Goal: Task Accomplishment & Management: Use online tool/utility

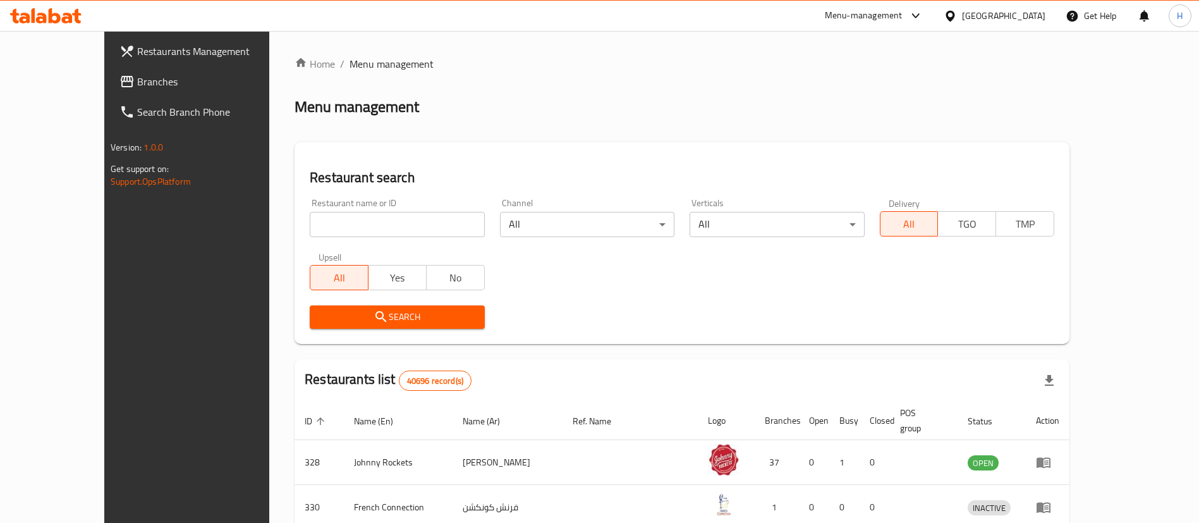
click at [631, 59] on ol "Home / Menu management" at bounding box center [682, 63] width 775 height 15
drag, startPoint x: 628, startPoint y: 81, endPoint x: 629, endPoint y: 60, distance: 20.9
click at [629, 63] on ol "Home / Menu management" at bounding box center [682, 63] width 775 height 15
click at [109, 71] on link "Branches" at bounding box center [206, 81] width 195 height 30
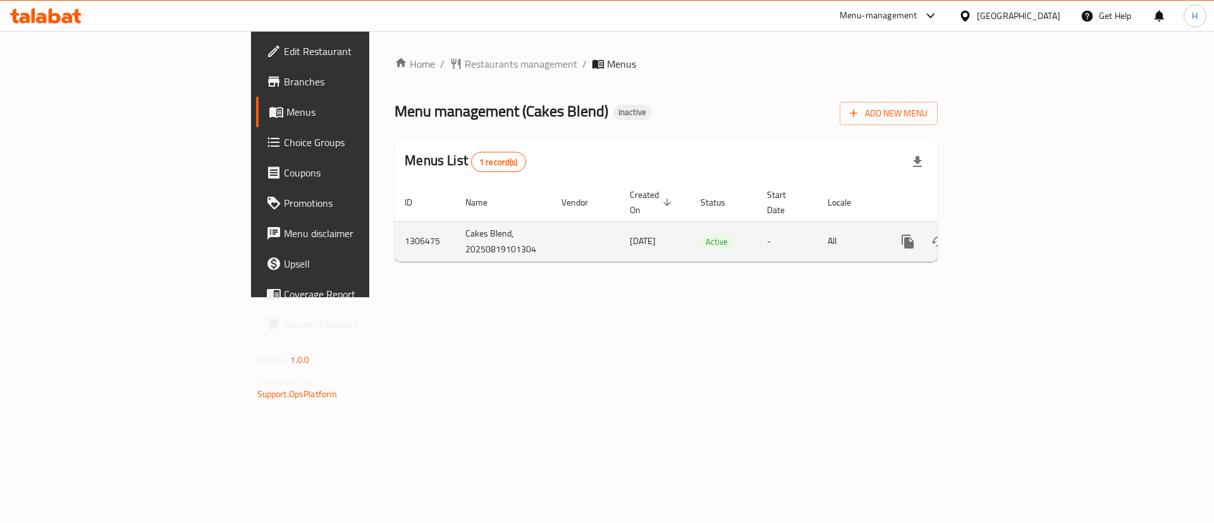
click at [1014, 235] on link "enhanced table" at bounding box center [999, 241] width 30 height 30
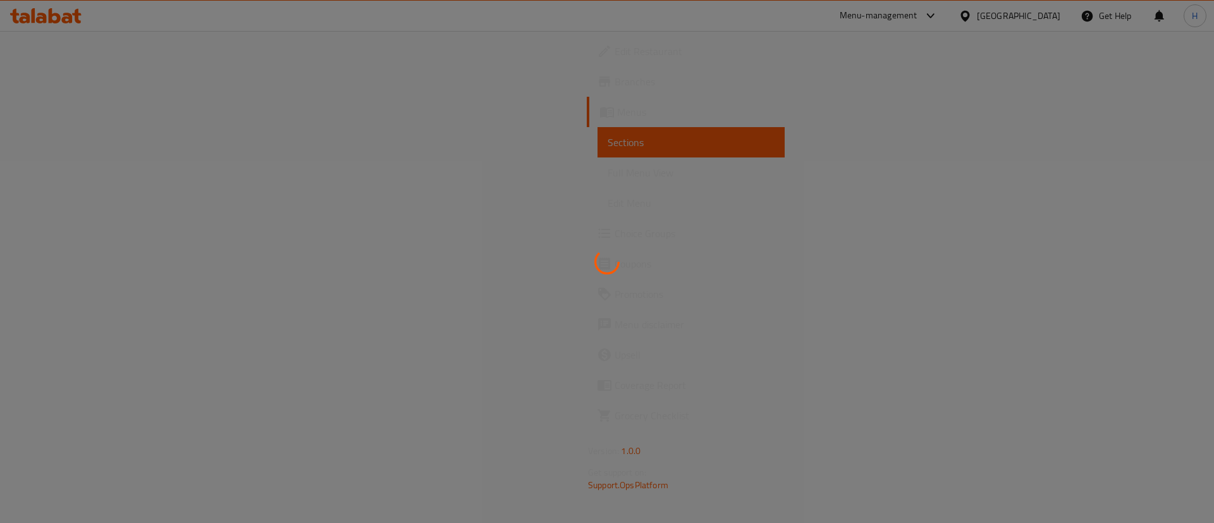
click at [555, 97] on div at bounding box center [607, 261] width 1214 height 523
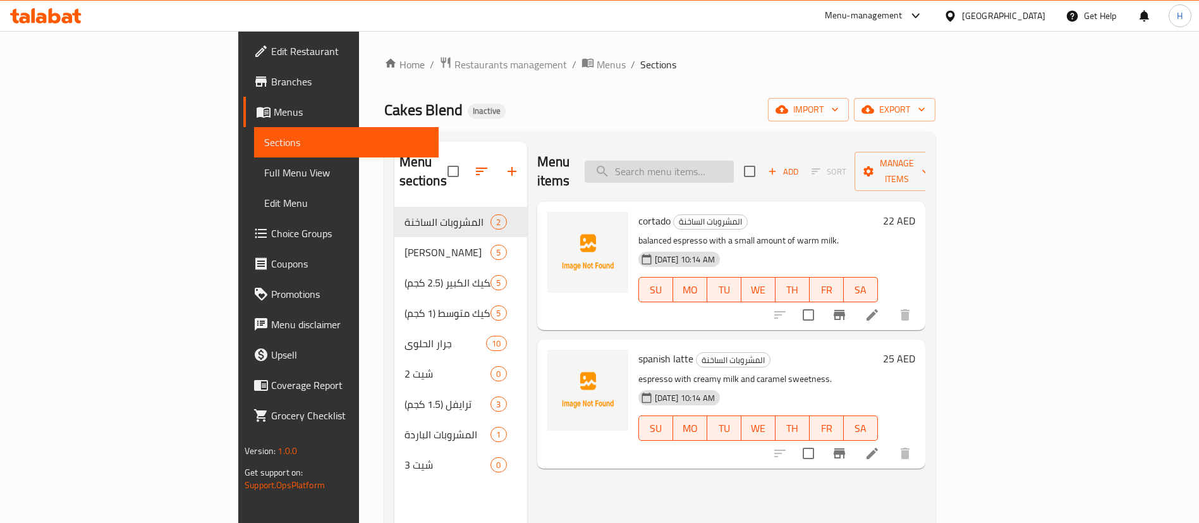
click at [719, 163] on input "search" at bounding box center [659, 172] width 149 height 22
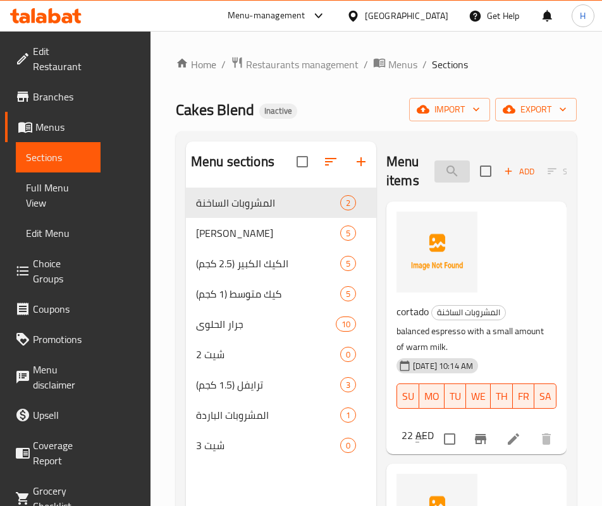
click at [434, 169] on input "search" at bounding box center [451, 172] width 35 height 22
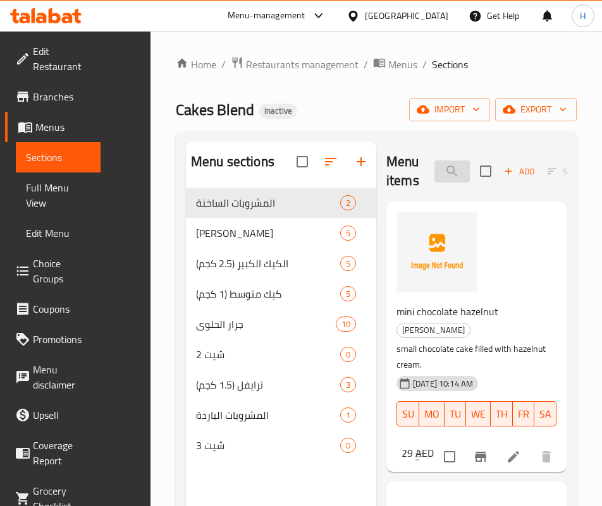
click at [434, 164] on input "hazel" at bounding box center [451, 172] width 35 height 22
type input "cup"
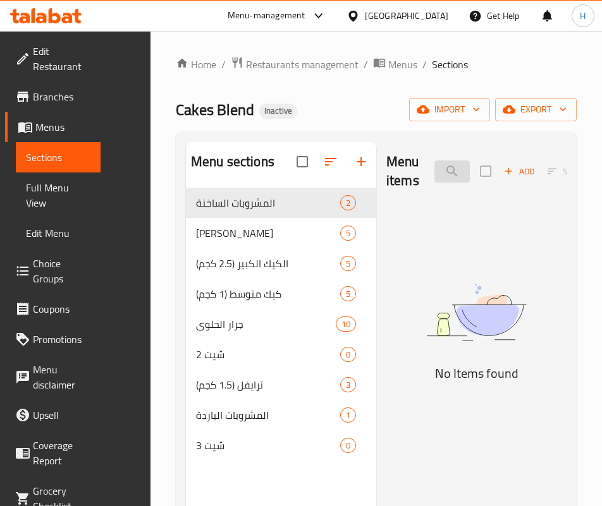
click at [434, 179] on input "cup" at bounding box center [451, 172] width 35 height 22
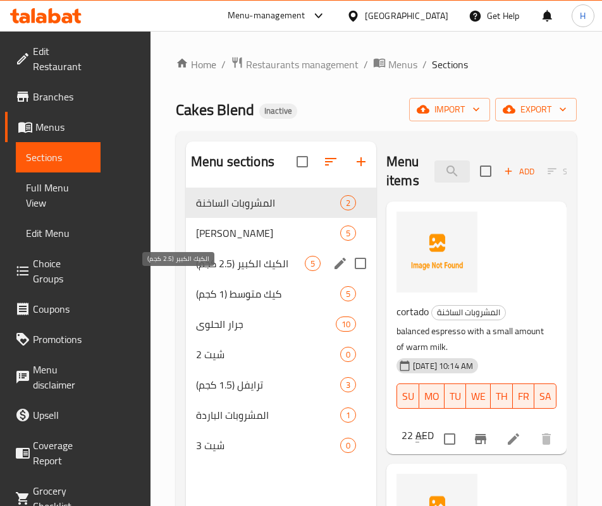
click at [196, 271] on span "الكيك الكبير (2.5 كجم)" at bounding box center [250, 263] width 109 height 15
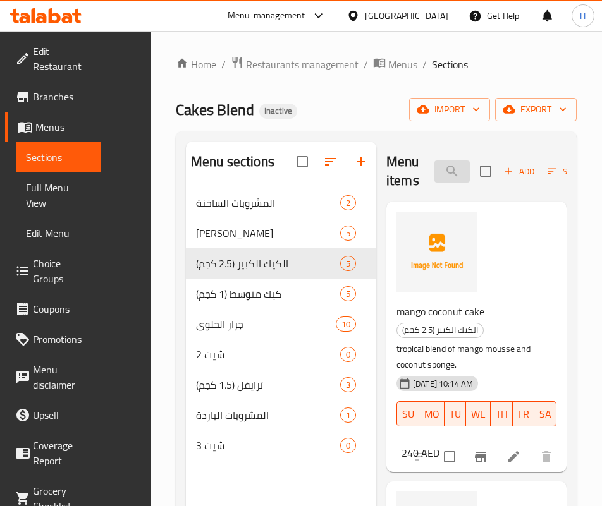
click at [434, 165] on input "search" at bounding box center [451, 172] width 35 height 22
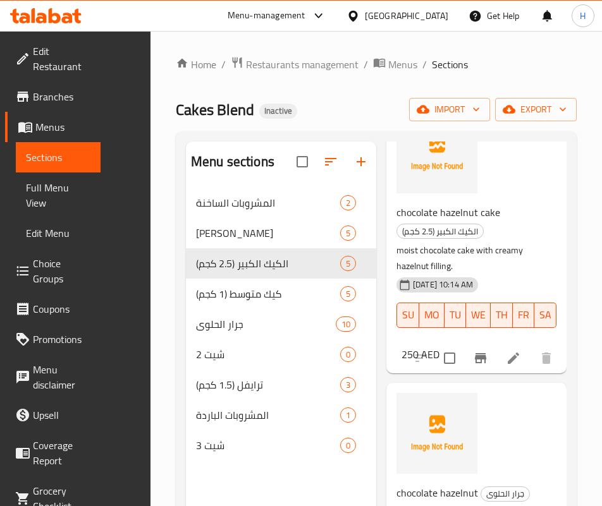
scroll to position [190, 0]
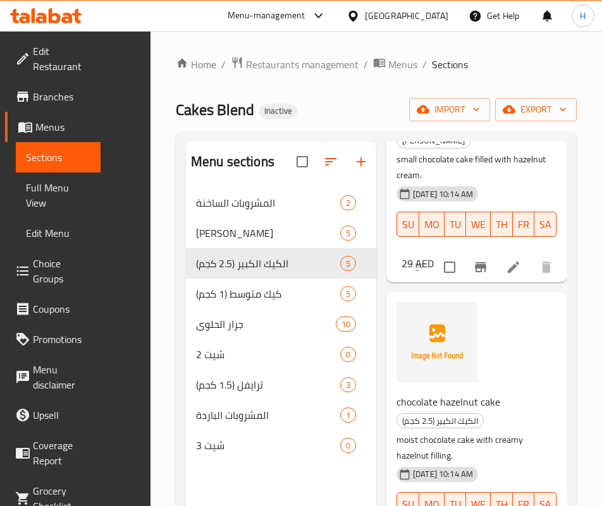
type input "hazel"
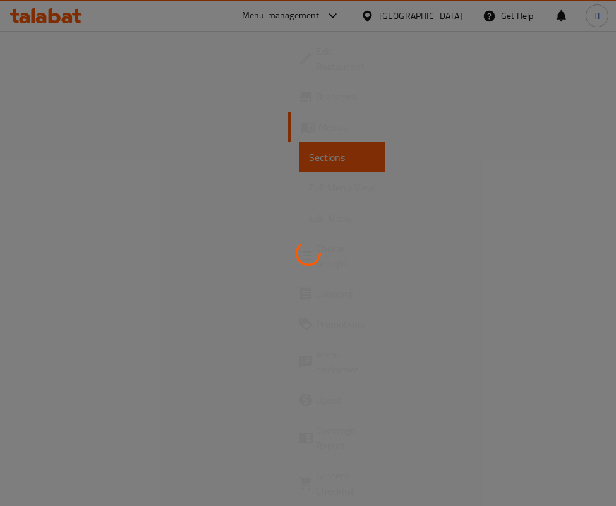
click at [381, 222] on div at bounding box center [308, 253] width 616 height 506
click at [363, 195] on div at bounding box center [308, 253] width 616 height 506
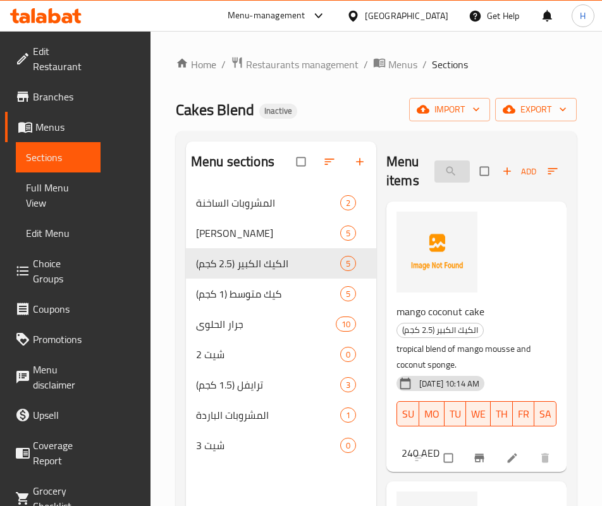
click at [434, 175] on input "search" at bounding box center [451, 172] width 35 height 22
click at [186, 303] on div "كيك متوسط (1 كجم) 5" at bounding box center [281, 294] width 190 height 30
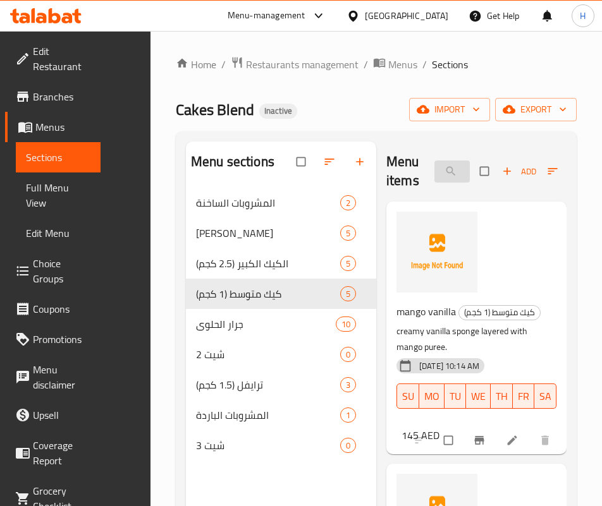
click at [434, 169] on input "hazel" at bounding box center [451, 172] width 35 height 22
click at [420, 231] on div "mango vanilla كيك متوسط (1 كجم) creamy vanilla sponge layered with mango puree.…" at bounding box center [476, 328] width 170 height 243
click at [434, 170] on input "hazel" at bounding box center [451, 172] width 35 height 22
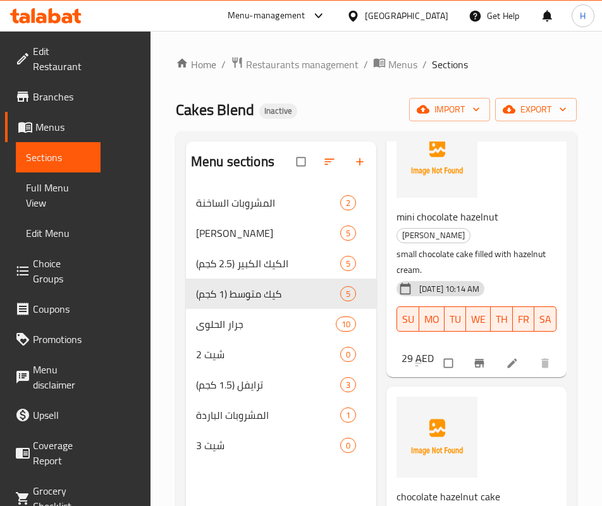
scroll to position [190, 0]
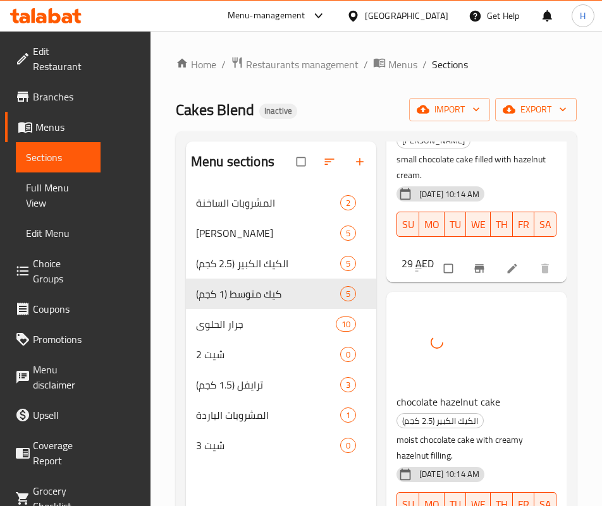
click at [463, 303] on div "chocolate hazelnut cake الكيك الكبير (2.5 كجم) moist chocolate cake with creamy…" at bounding box center [476, 427] width 170 height 260
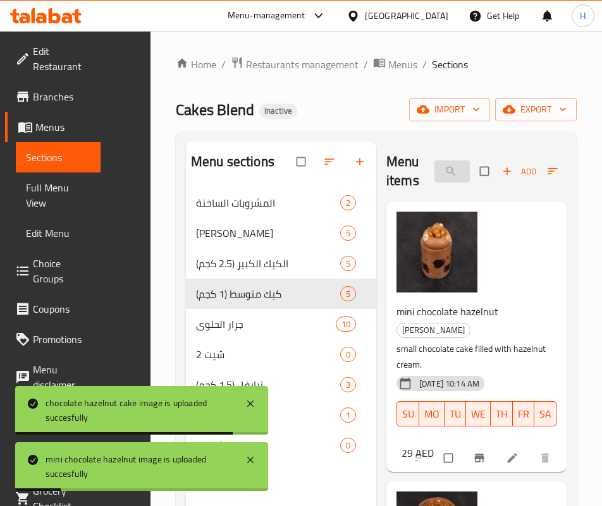
click at [434, 171] on input "hazeln" at bounding box center [451, 172] width 35 height 22
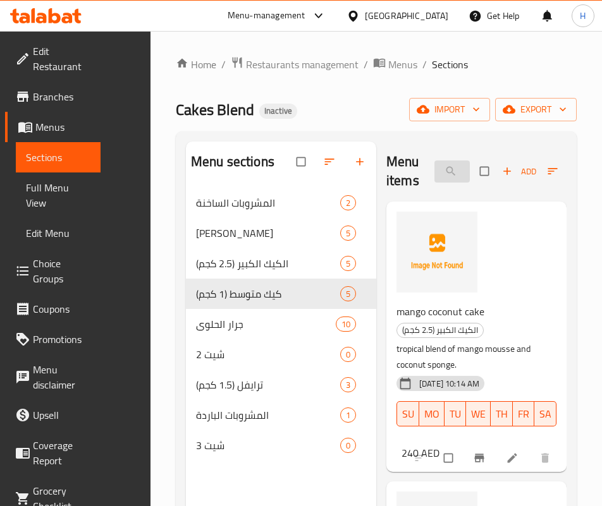
click at [434, 172] on input "coc" at bounding box center [451, 172] width 35 height 22
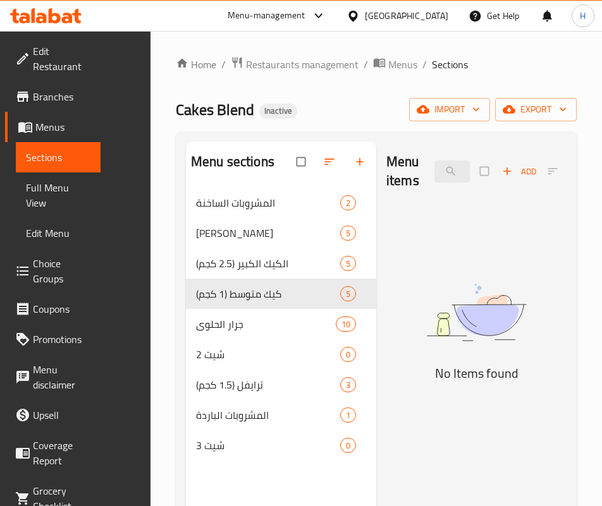
click at [431, 333] on img at bounding box center [476, 312] width 180 height 95
click at [434, 168] on input "raf" at bounding box center [451, 172] width 35 height 22
click at [389, 184] on div "Menu items raf Add Sort Manage items" at bounding box center [476, 172] width 180 height 60
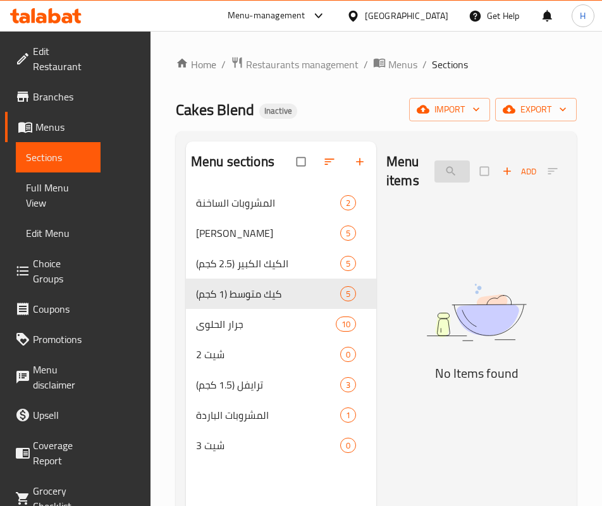
click at [434, 176] on input "raf" at bounding box center [451, 172] width 35 height 22
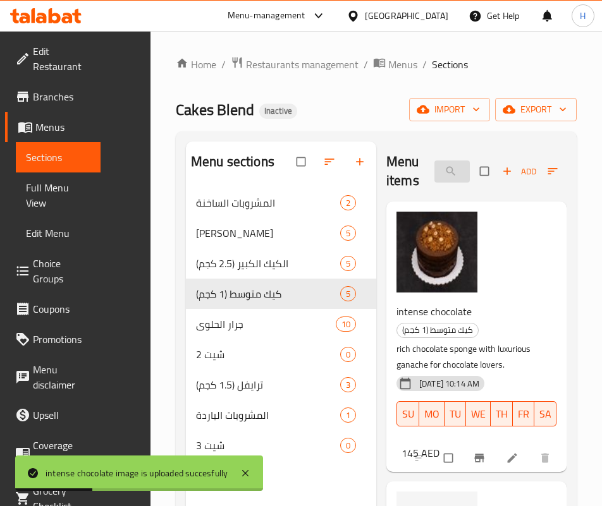
click at [434, 171] on input "intense" at bounding box center [451, 172] width 35 height 22
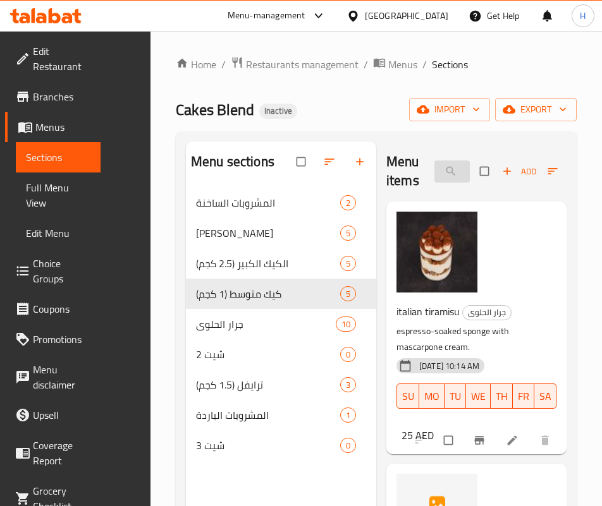
click at [434, 171] on input "tiram" at bounding box center [451, 172] width 35 height 22
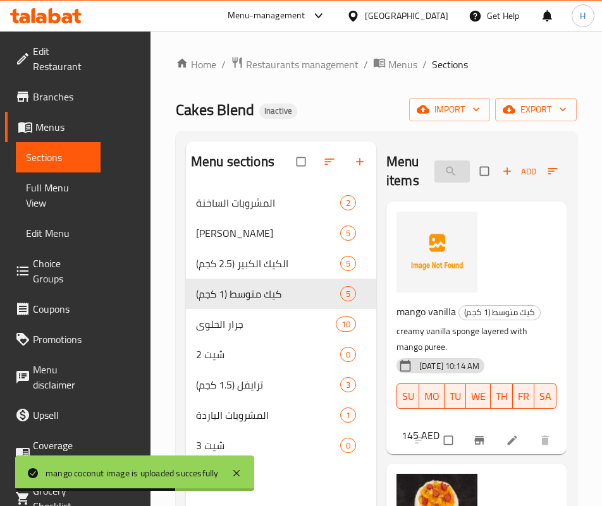
click at [434, 168] on input "mango" at bounding box center [451, 172] width 35 height 22
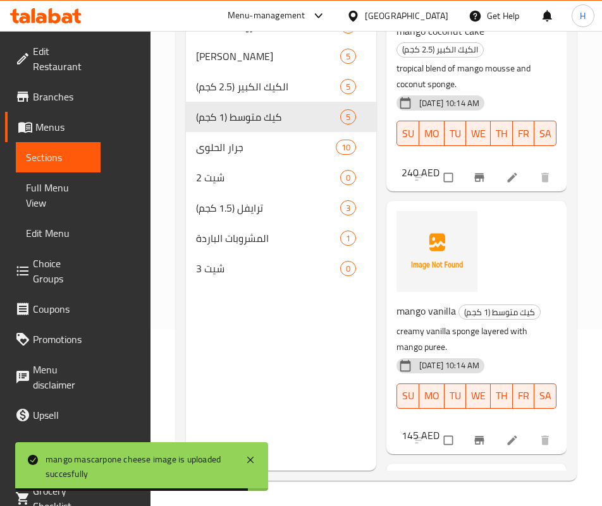
scroll to position [1, 0]
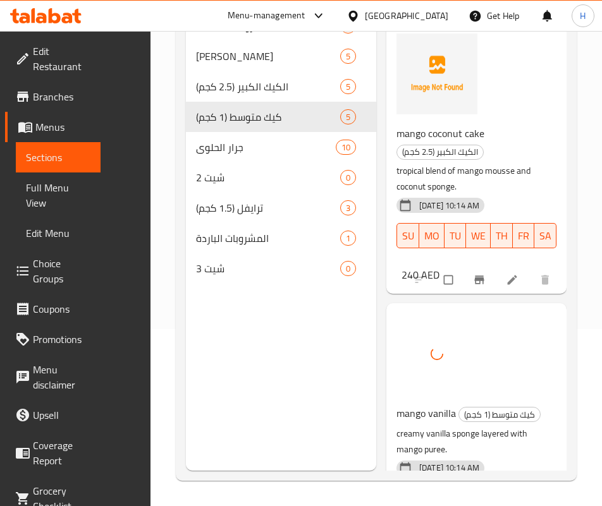
click at [444, 309] on div "mango vanilla كيك متوسط (1 كجم) creamy vanilla sponge layered with mango puree.…" at bounding box center [476, 430] width 170 height 243
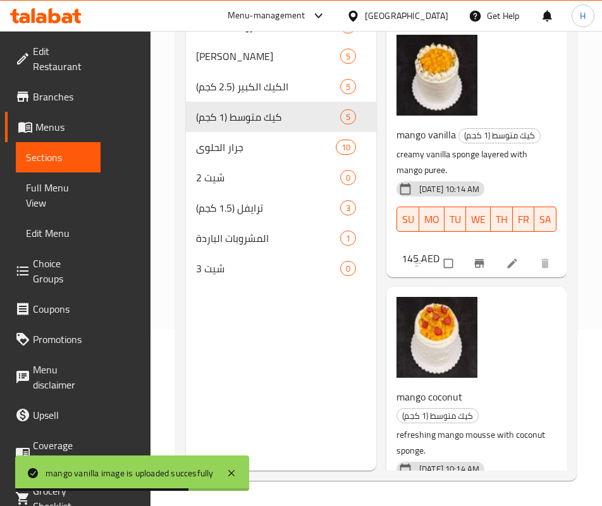
scroll to position [0, 0]
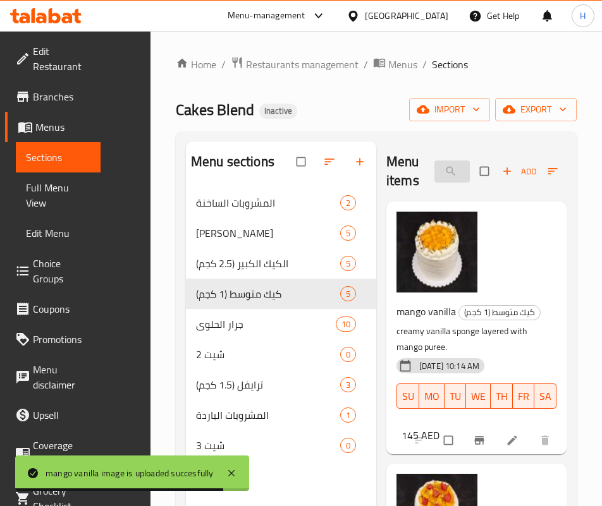
click at [434, 171] on input "mango" at bounding box center [451, 172] width 35 height 22
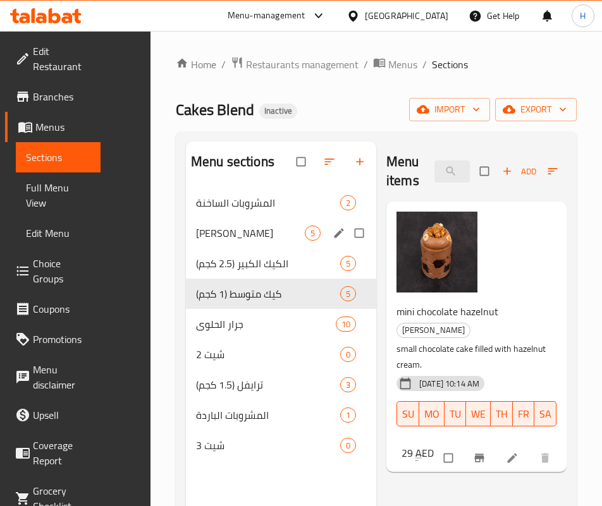
click at [196, 241] on span "ميني كيك" at bounding box center [250, 233] width 109 height 15
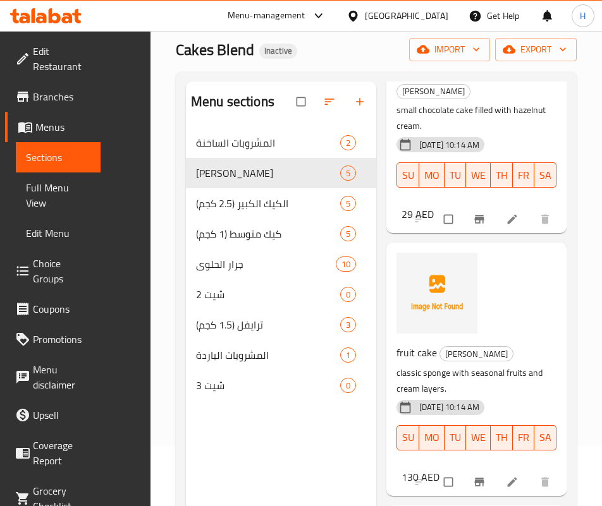
scroll to position [177, 0]
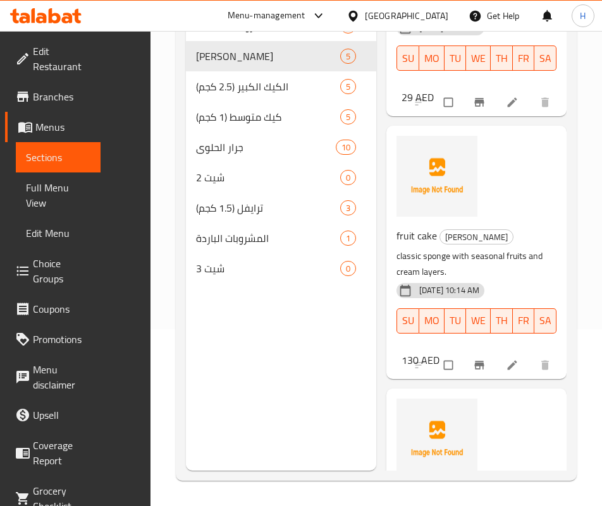
click at [467, 490] on h6 "san sebastian ميني كيك" at bounding box center [471, 499] width 150 height 18
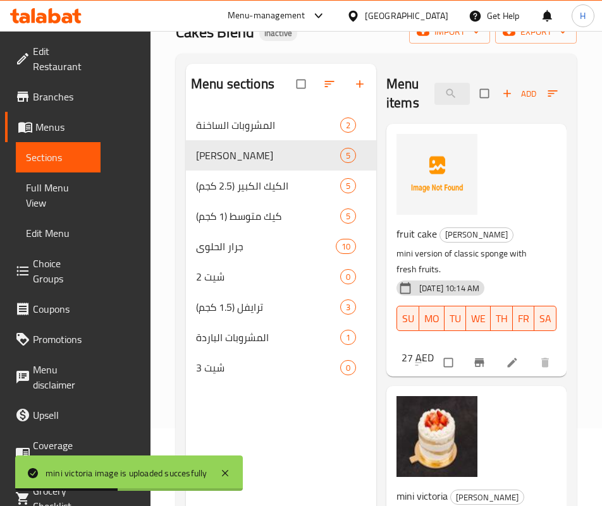
scroll to position [0, 0]
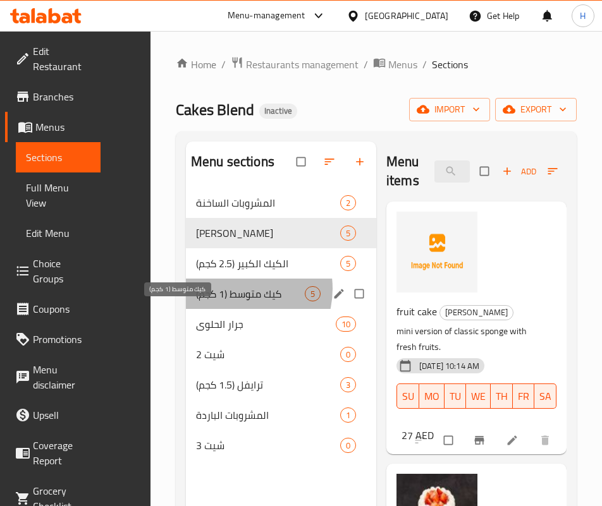
click at [196, 302] on span "كيك متوسط (1 كجم)" at bounding box center [250, 293] width 109 height 15
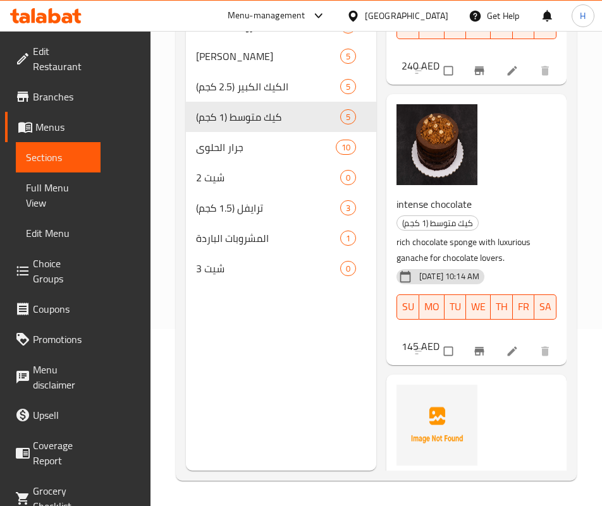
scroll to position [641, 0]
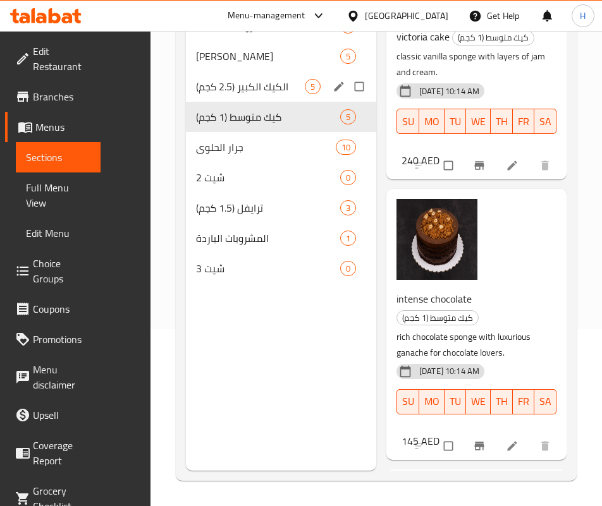
click at [196, 94] on span "الكيك الكبير (2.5 كجم)" at bounding box center [250, 86] width 109 height 15
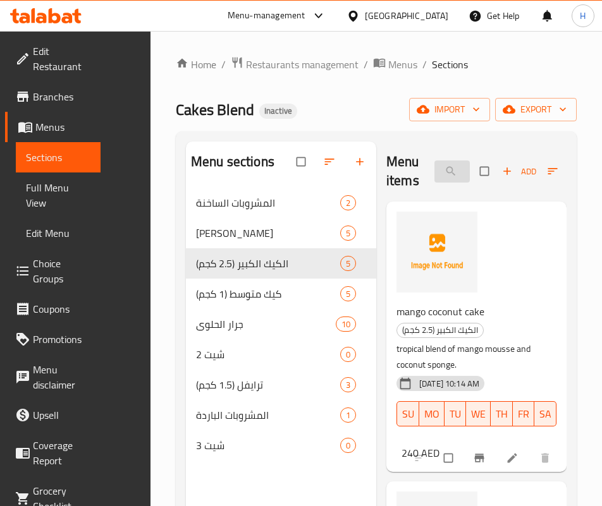
click at [434, 171] on input "mini ch" at bounding box center [451, 172] width 35 height 22
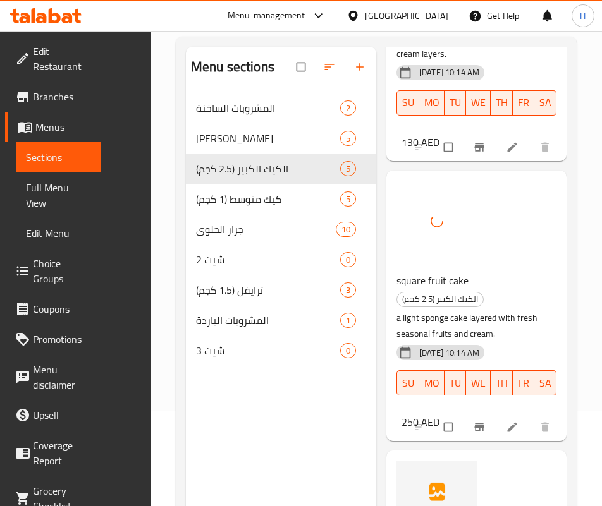
scroll to position [491, 0]
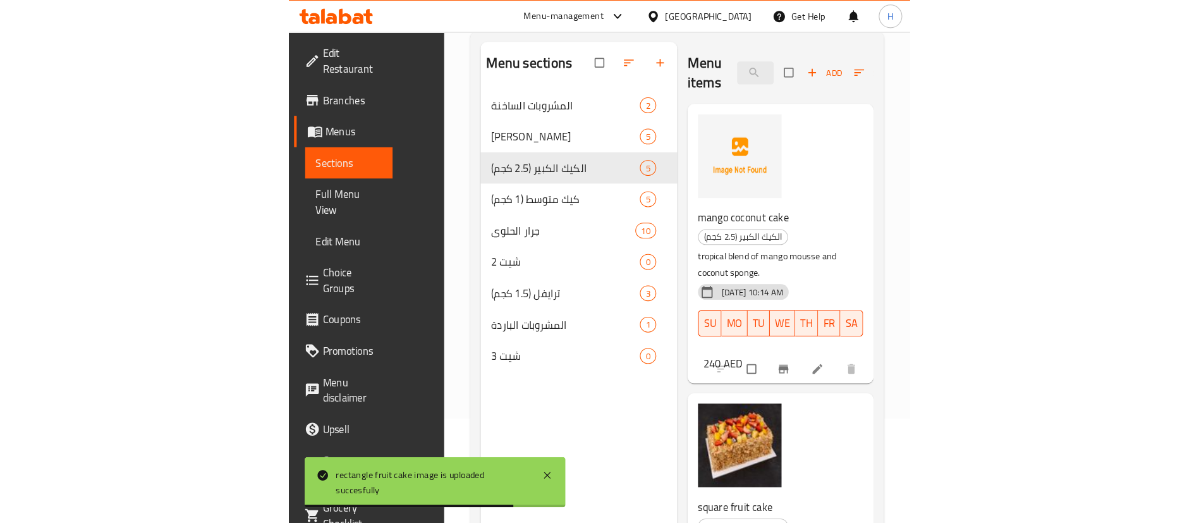
scroll to position [0, 0]
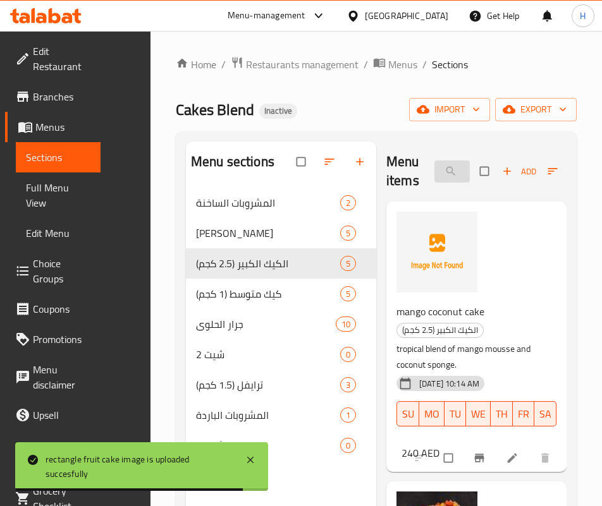
click at [434, 176] on input "fruit cake" at bounding box center [451, 172] width 35 height 22
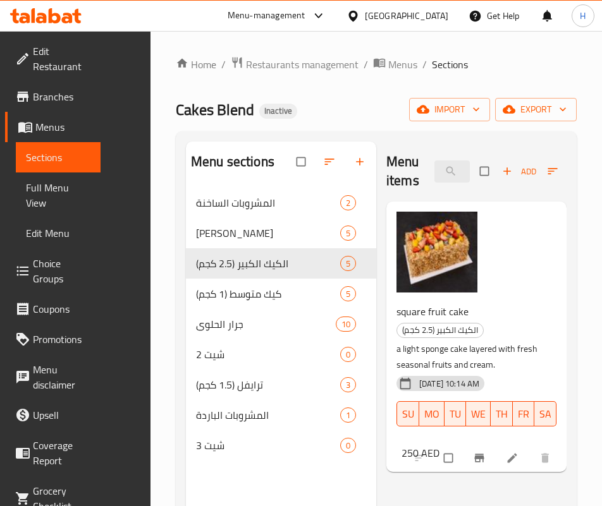
type input "square"
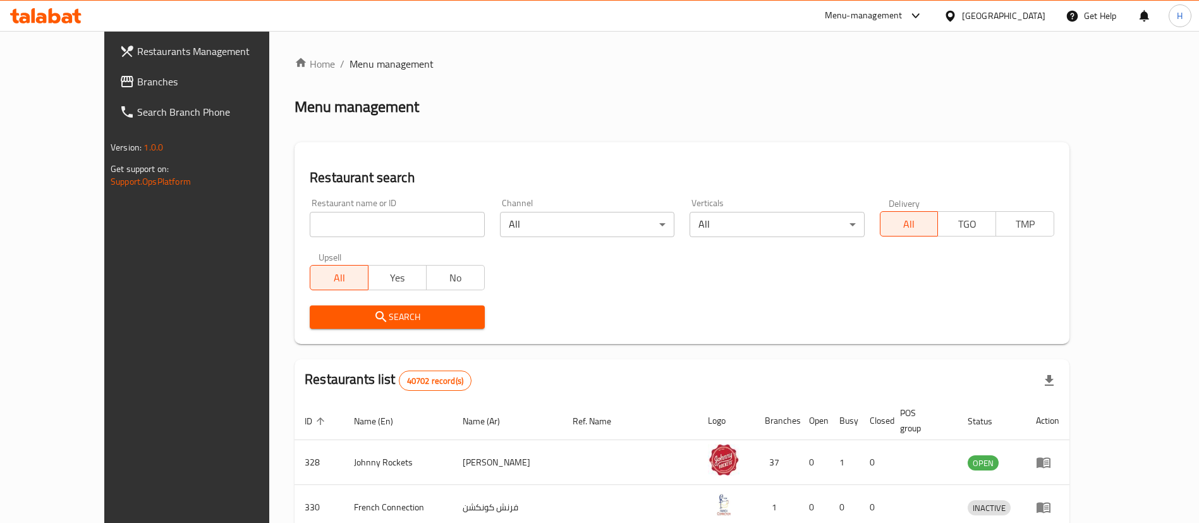
click at [137, 78] on span "Branches" at bounding box center [215, 81] width 157 height 15
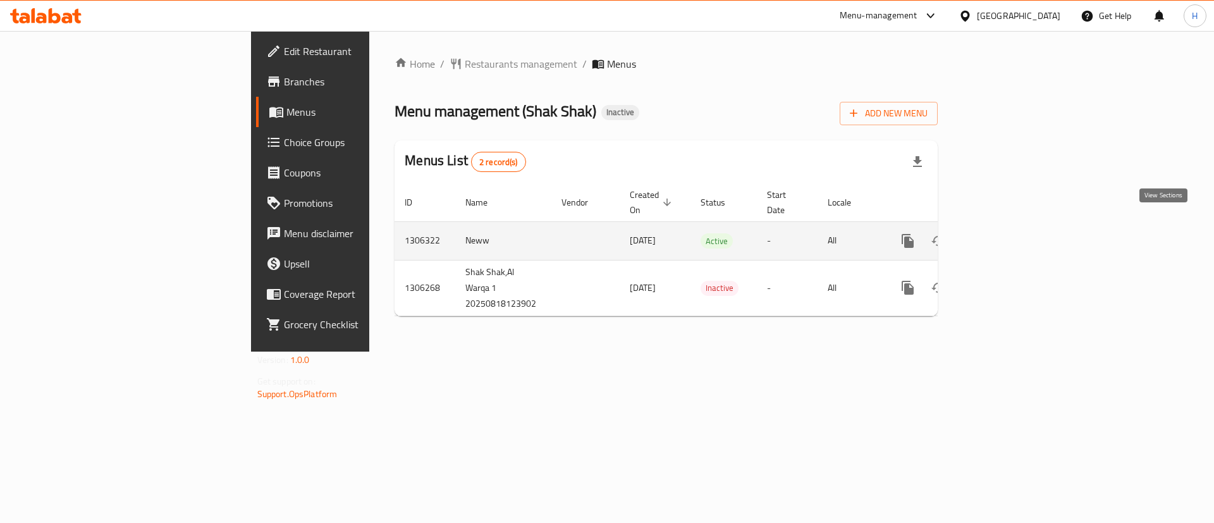
click at [1006, 233] on icon "enhanced table" at bounding box center [998, 240] width 15 height 15
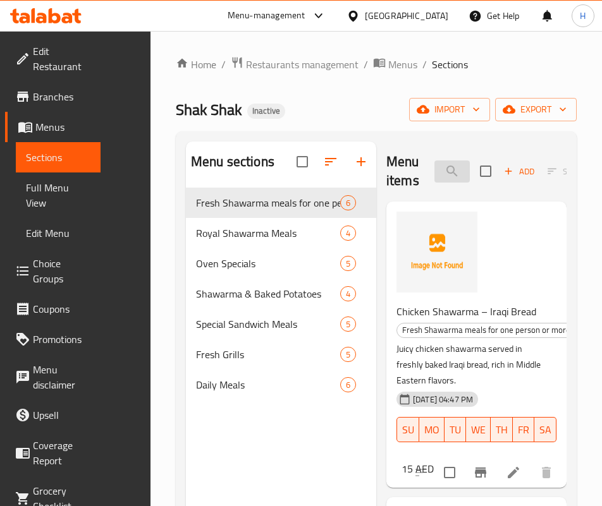
click at [434, 164] on input "search" at bounding box center [451, 172] width 35 height 22
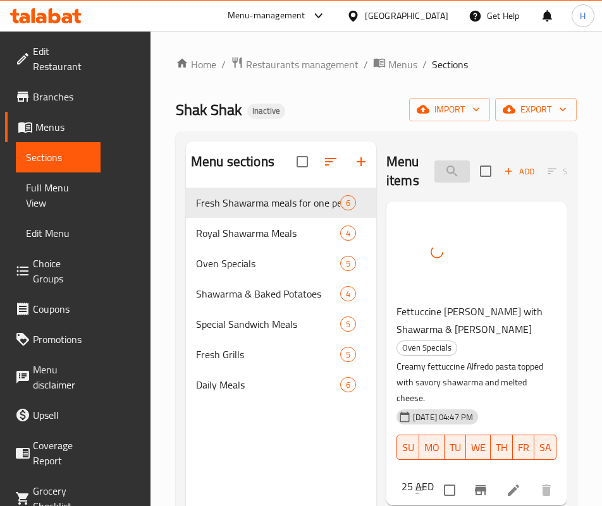
click at [470, 174] on input "alfred" at bounding box center [451, 172] width 35 height 22
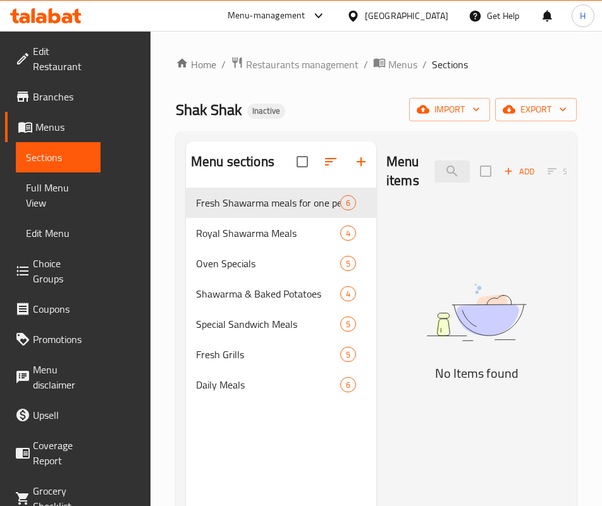
type input "b"
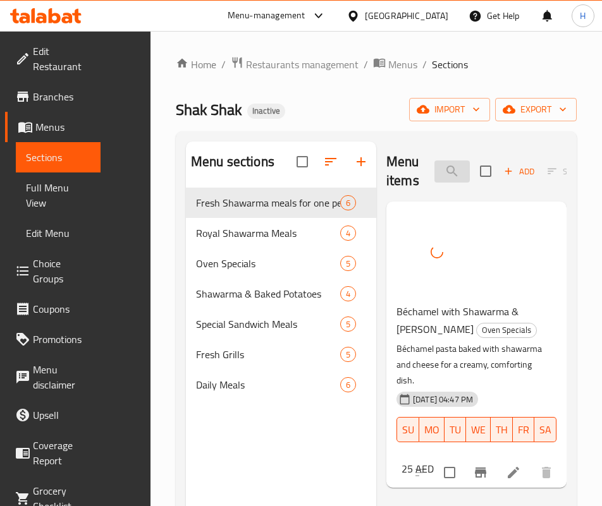
click at [453, 178] on input "بشام" at bounding box center [451, 172] width 35 height 22
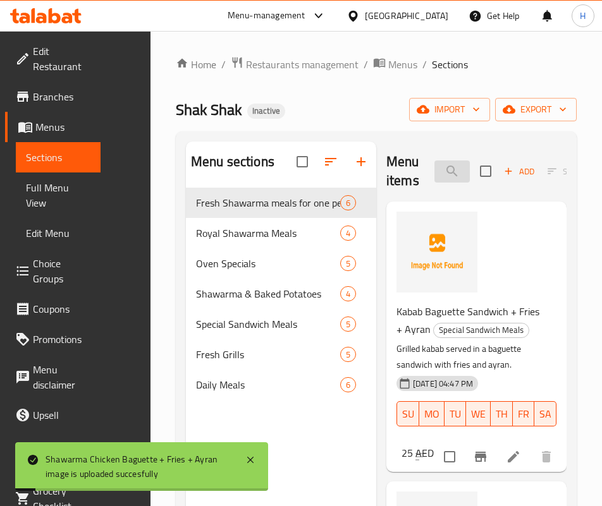
click at [434, 171] on input "bag" at bounding box center [451, 172] width 35 height 22
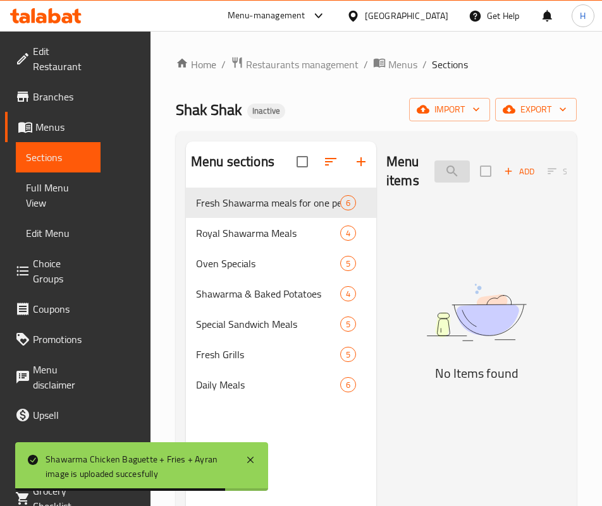
click at [434, 180] on input "french fr" at bounding box center [451, 172] width 35 height 22
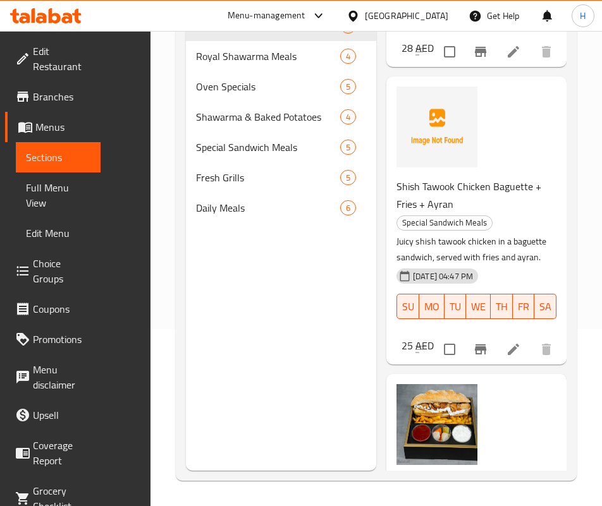
scroll to position [1527, 0]
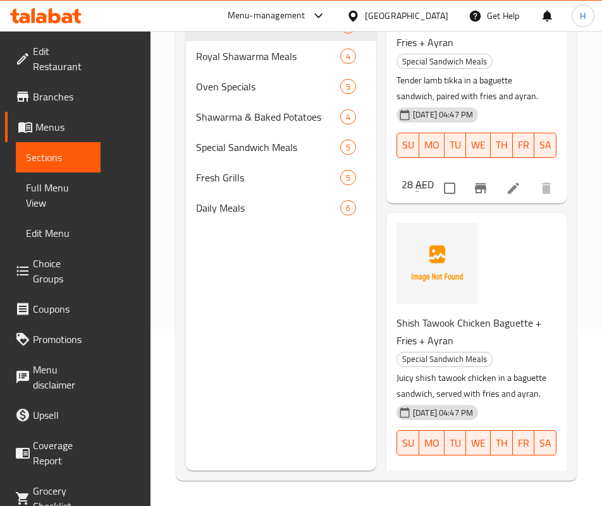
click at [204, 369] on div "Menu sections Fresh Shawarma meals for one person or more 6 Royal Shawarma Meal…" at bounding box center [281, 218] width 190 height 506
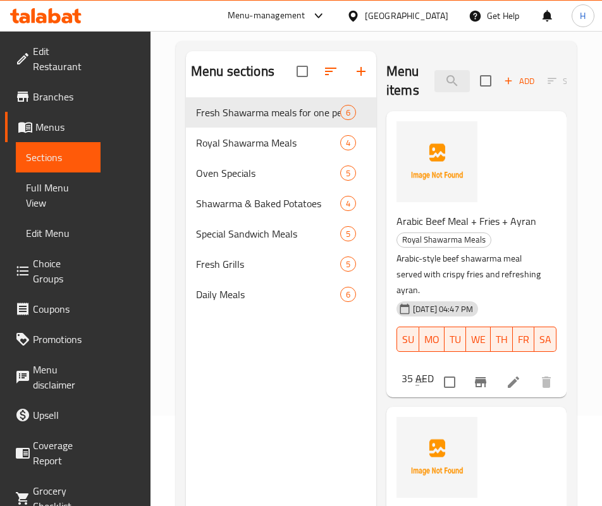
scroll to position [0, 0]
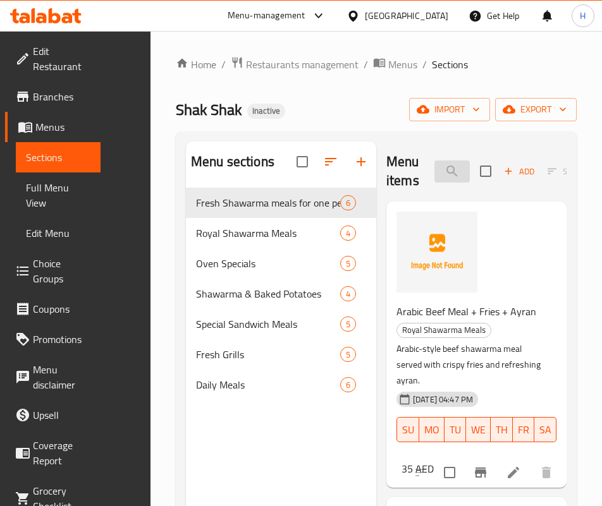
click at [434, 168] on input "fries" at bounding box center [451, 172] width 35 height 22
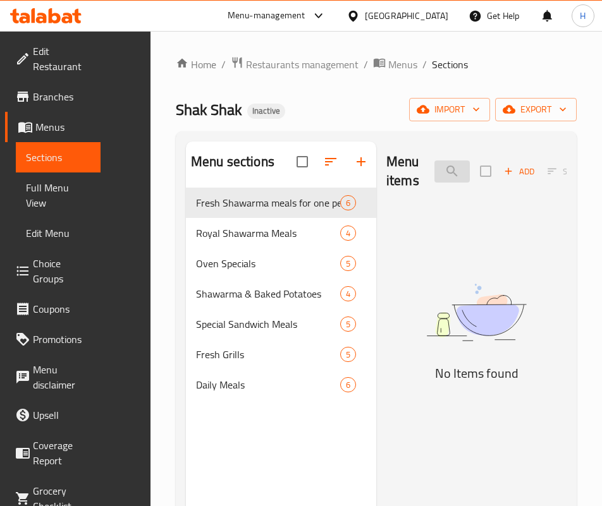
click at [434, 165] on input "half chick" at bounding box center [451, 172] width 35 height 22
click at [434, 164] on input "half chick" at bounding box center [451, 172] width 35 height 22
type input "c"
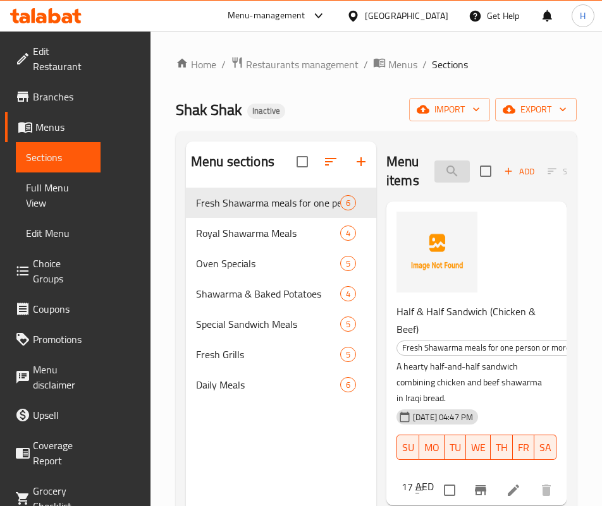
click at [434, 171] on input "نصف" at bounding box center [451, 172] width 35 height 22
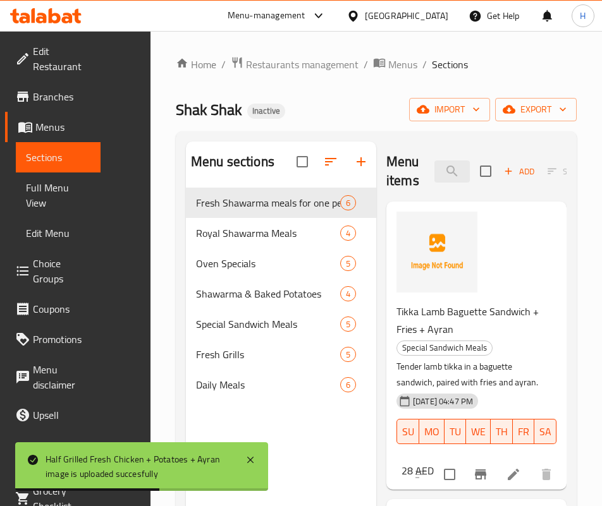
click at [414, 159] on div "Menu items lamb Add Sort Manage items" at bounding box center [476, 172] width 180 height 60
click at [434, 178] on input "lamb" at bounding box center [451, 172] width 35 height 22
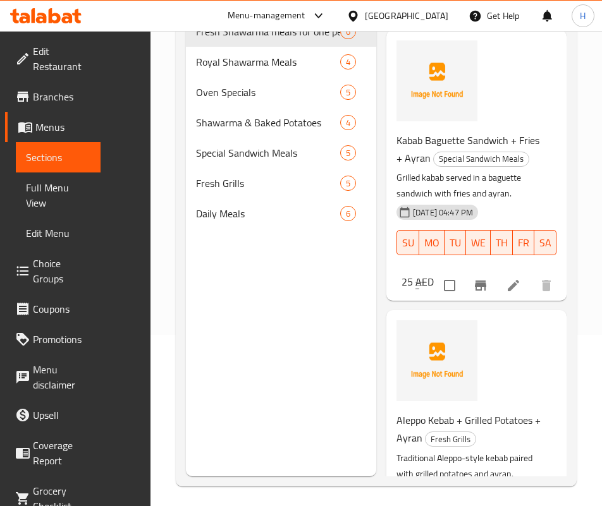
scroll to position [82, 0]
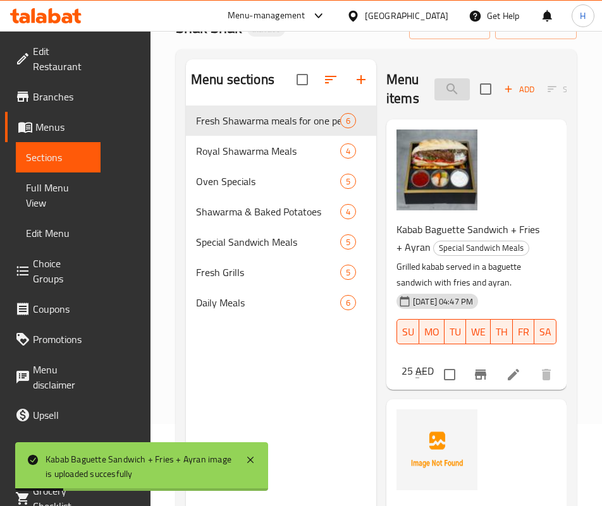
click at [434, 91] on input "كباب" at bounding box center [451, 89] width 35 height 22
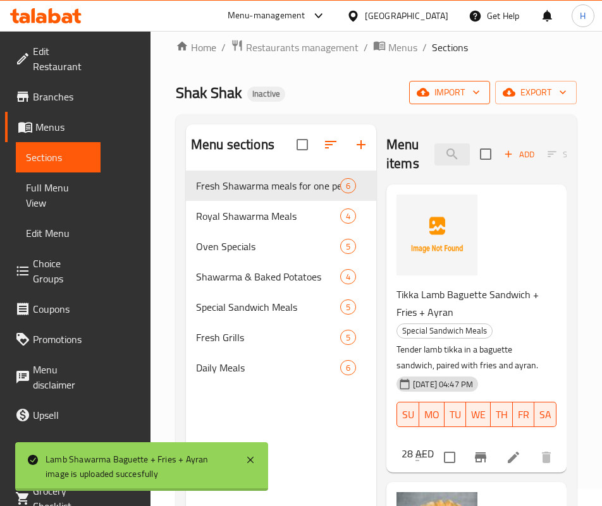
scroll to position [0, 0]
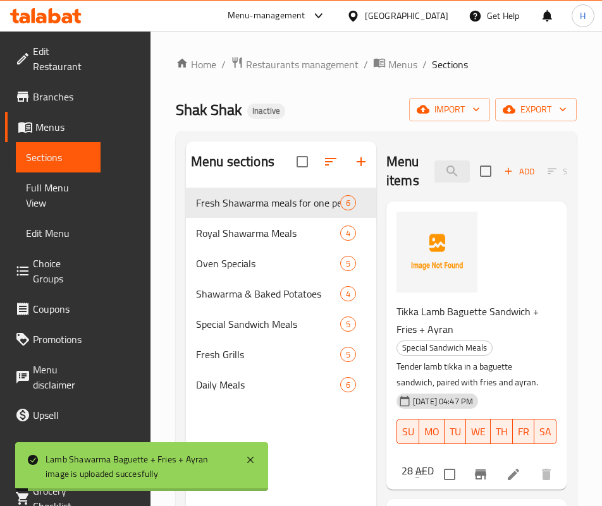
click at [416, 152] on div "Menu items lamb Add Sort Manage items" at bounding box center [476, 172] width 180 height 60
click at [434, 169] on input "lamb" at bounding box center [451, 172] width 35 height 22
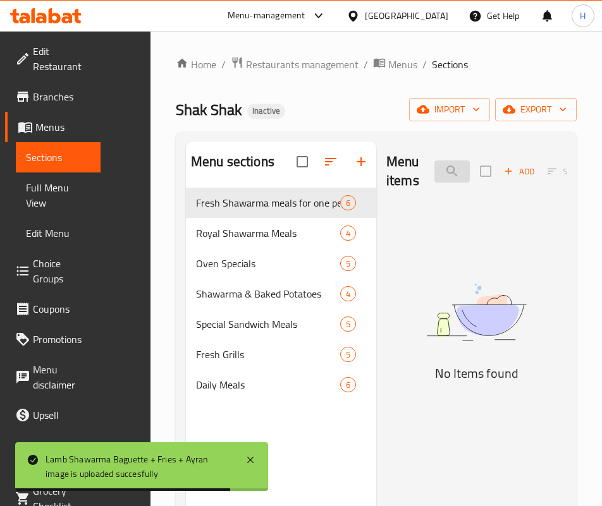
click at [434, 175] on input "mix gr" at bounding box center [451, 172] width 35 height 22
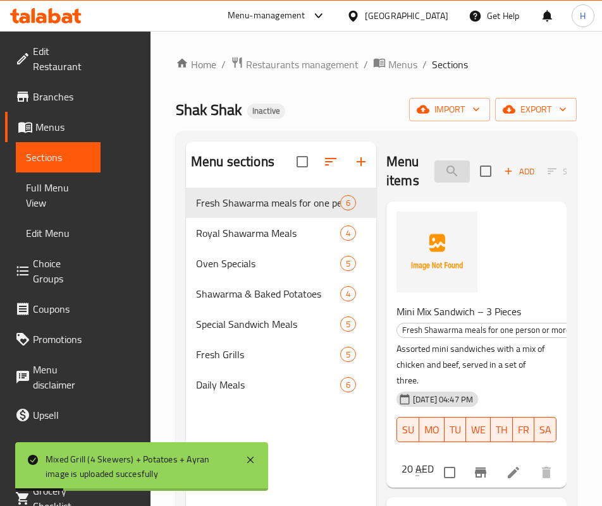
click at [434, 171] on input "mix" at bounding box center [451, 172] width 35 height 22
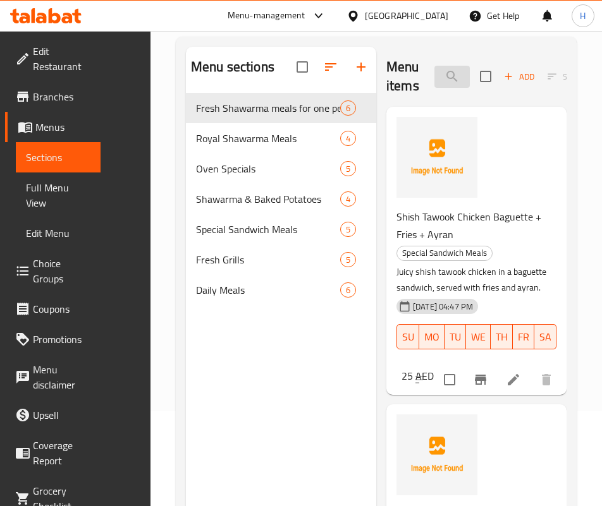
click at [434, 82] on input "shish" at bounding box center [451, 77] width 35 height 22
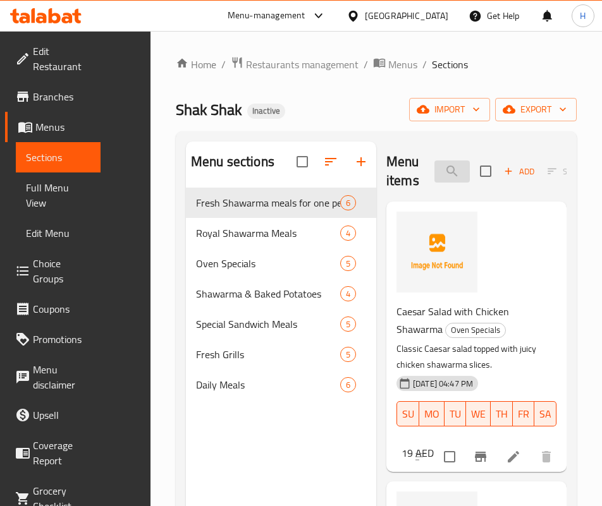
click at [434, 171] on input "salad" at bounding box center [451, 172] width 35 height 22
click at [434, 174] on input "cae" at bounding box center [451, 172] width 35 height 22
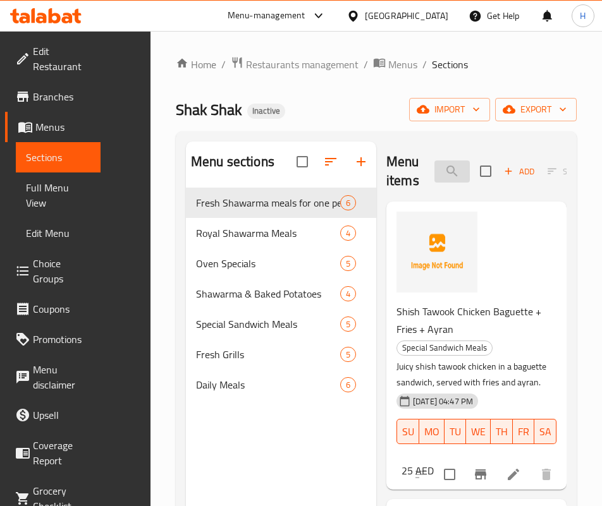
click at [434, 182] on input "شيش" at bounding box center [451, 172] width 35 height 22
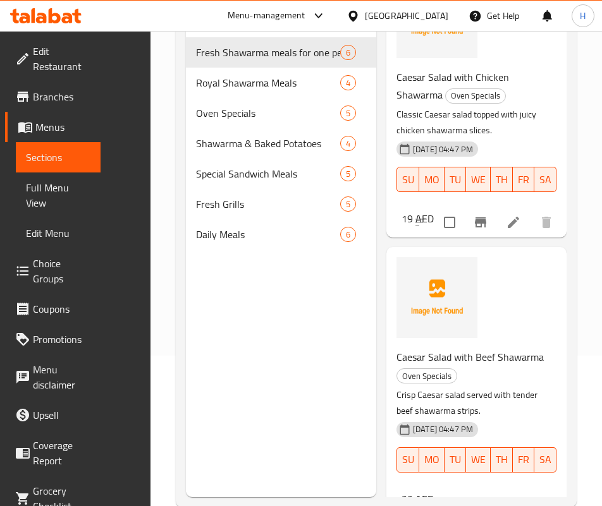
scroll to position [177, 0]
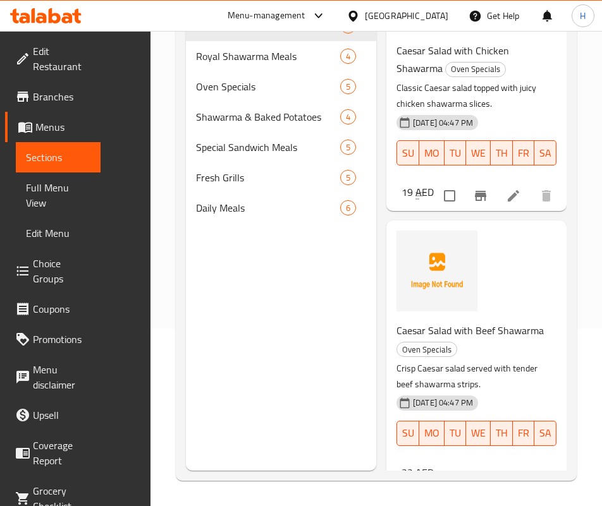
click at [429, 341] on div "Caesar Salad with Beef Shawarma Oven Specials Crisp Caesar salad served with te…" at bounding box center [471, 393] width 160 height 152
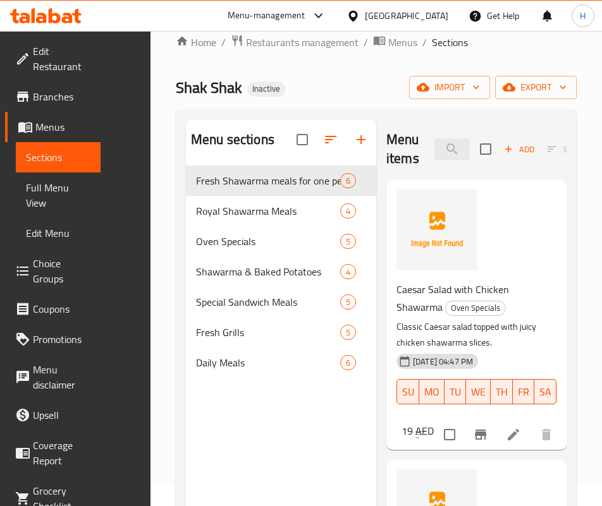
scroll to position [0, 0]
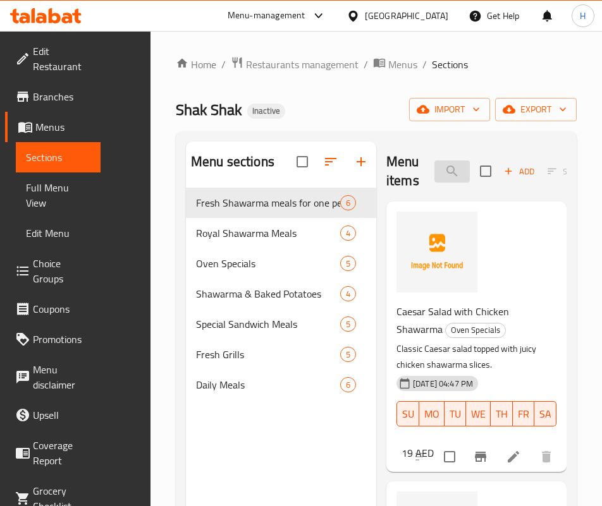
click at [434, 170] on input "caESAR" at bounding box center [451, 172] width 35 height 22
click at [434, 171] on input "caESAR" at bounding box center [451, 172] width 35 height 22
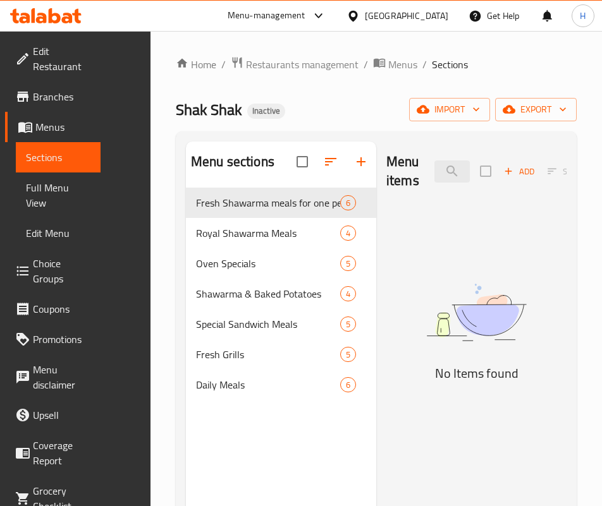
click at [412, 360] on img at bounding box center [476, 312] width 180 height 95
click at [448, 154] on div "Menu items سمبو Add Sort Manage items" at bounding box center [476, 172] width 180 height 60
click at [434, 174] on input "سمبو" at bounding box center [451, 172] width 35 height 22
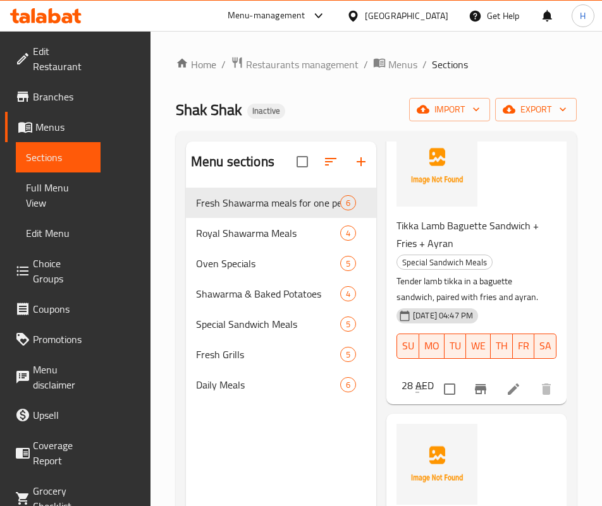
scroll to position [474, 0]
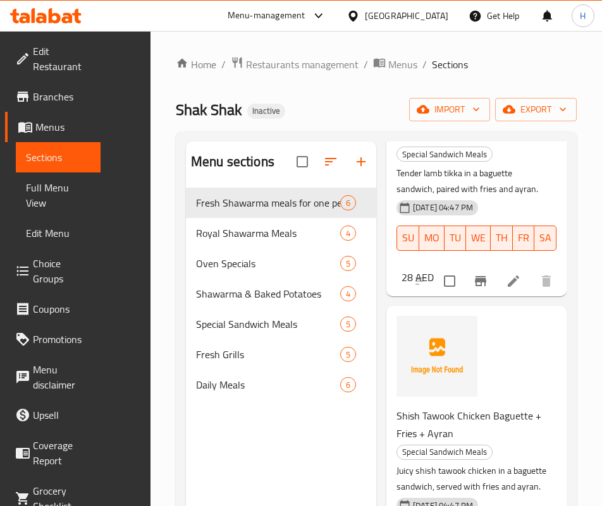
type input "bagu"
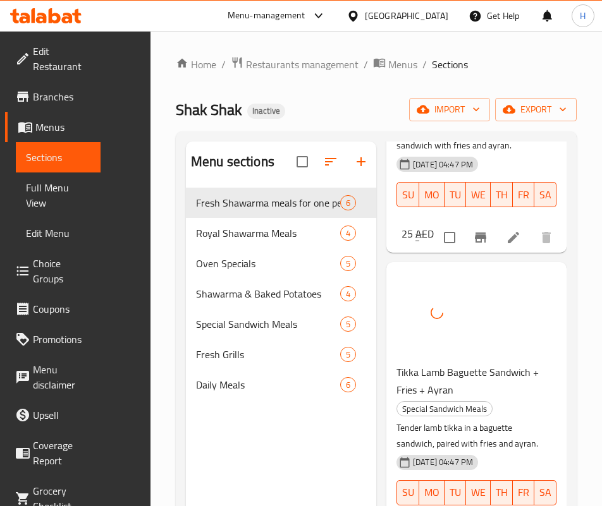
scroll to position [190, 0]
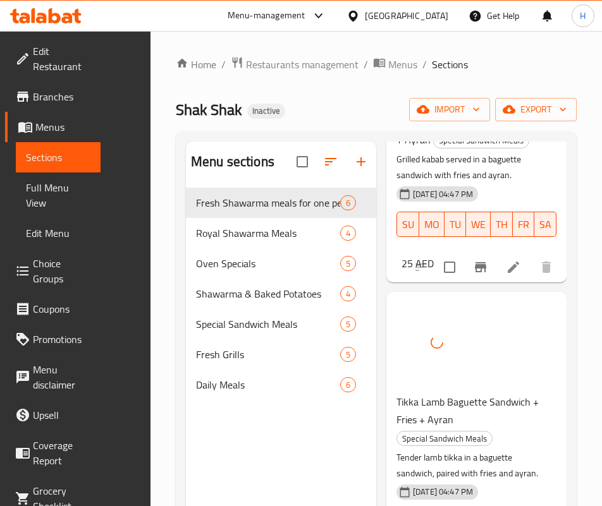
click at [425, 307] on div "Tikka Lamb Baguette Sandwich + Fries + Ayran Special Sandwich Meals Tender lamb…" at bounding box center [476, 436] width 170 height 278
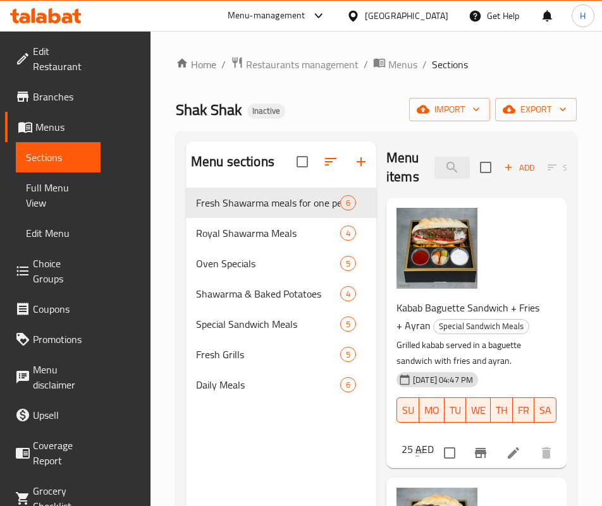
scroll to position [0, 0]
